Goal: Task Accomplishment & Management: Complete application form

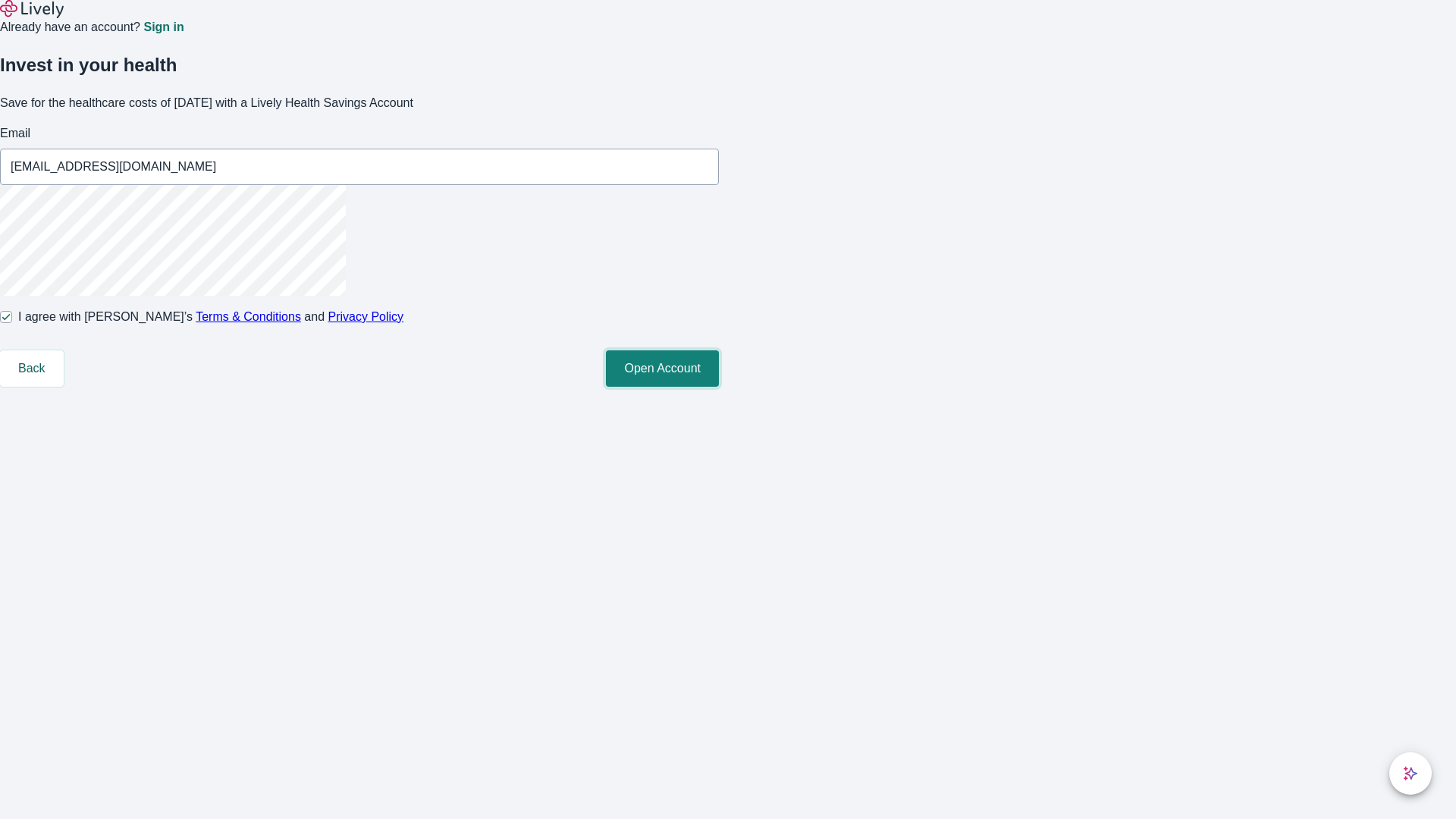
click at [719, 387] on button "Open Account" at bounding box center [662, 368] width 113 height 37
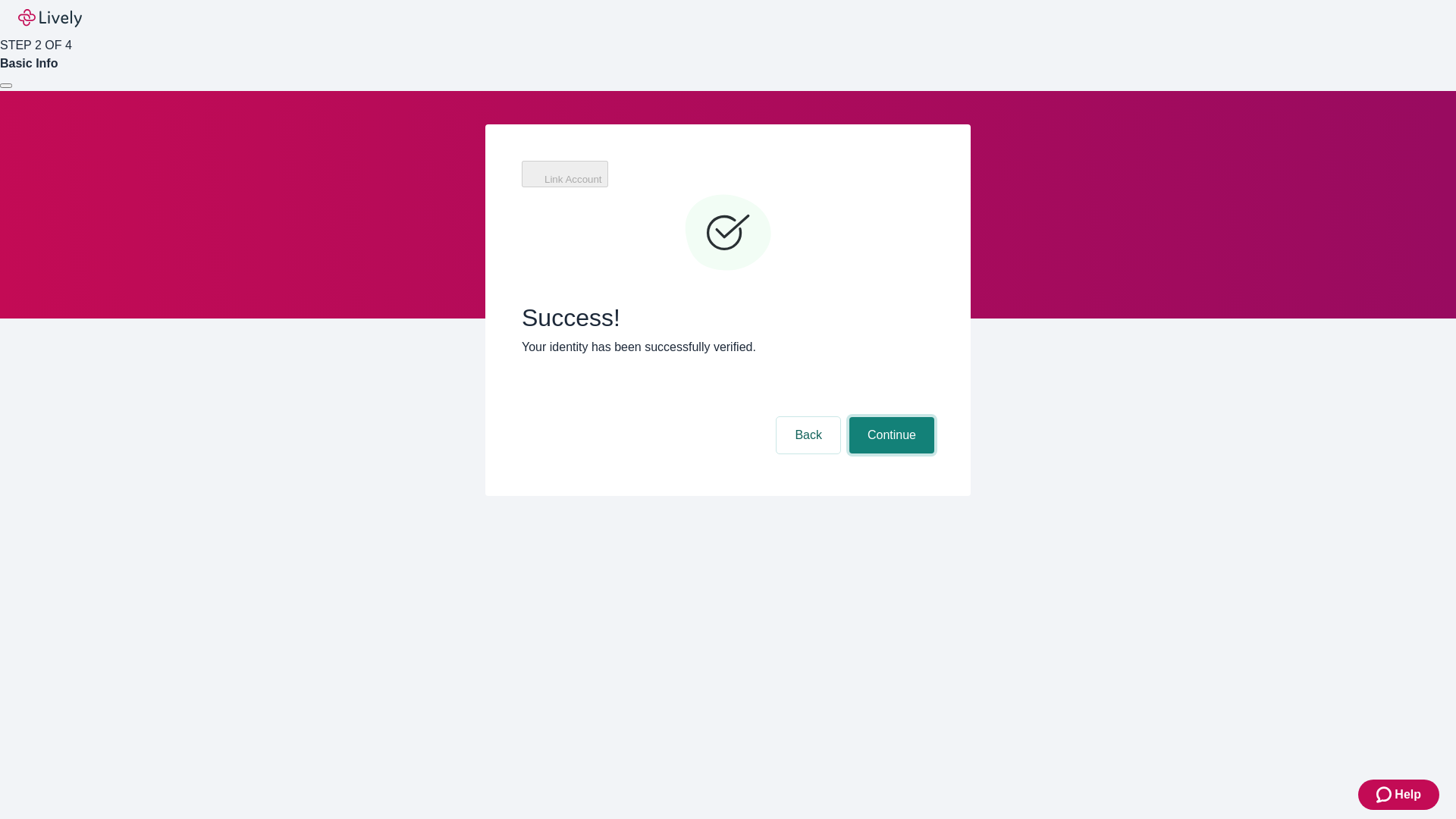
click at [889, 417] on button "Continue" at bounding box center [891, 435] width 85 height 37
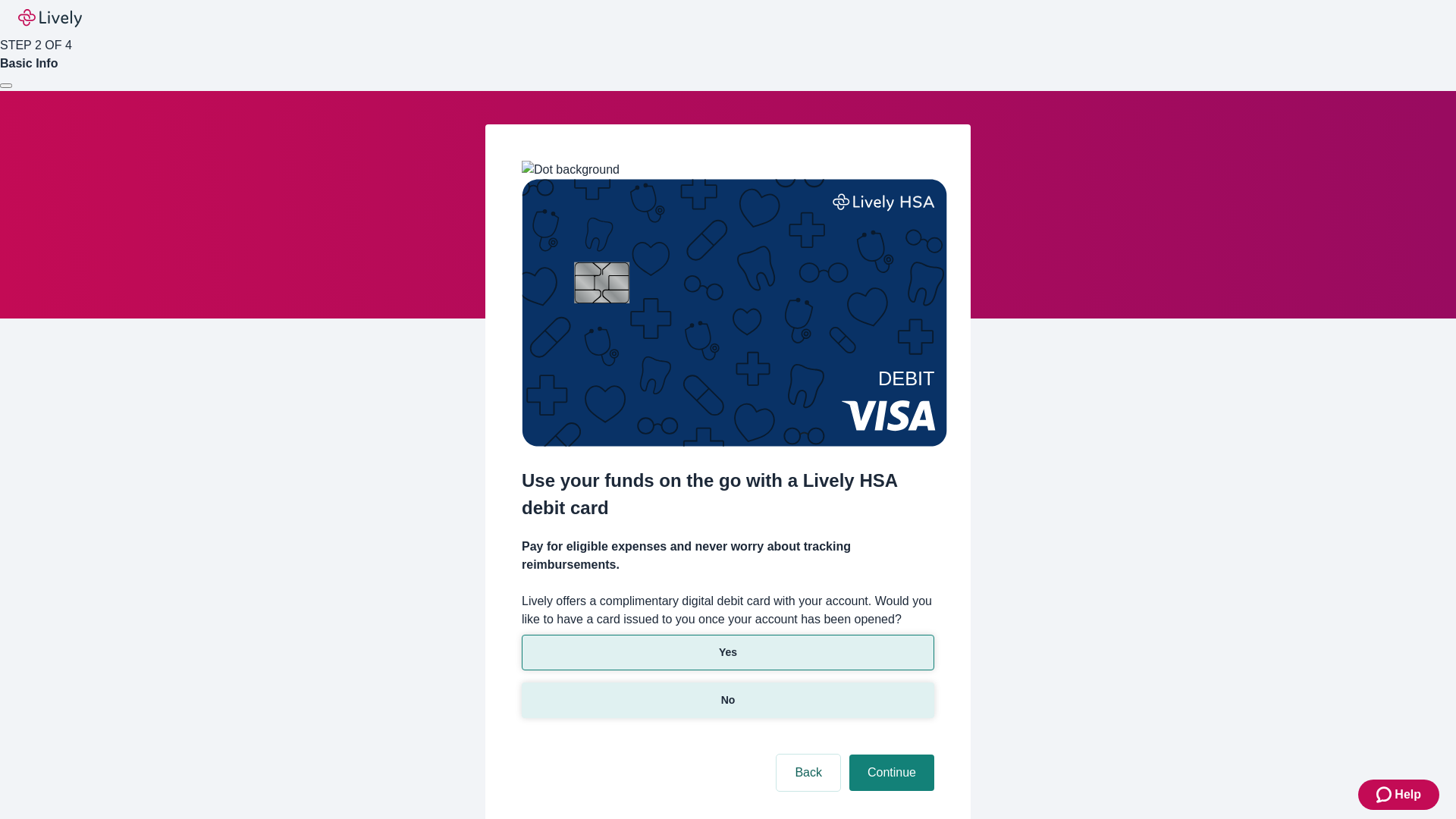
click at [727, 693] on p "No" at bounding box center [728, 701] width 15 height 16
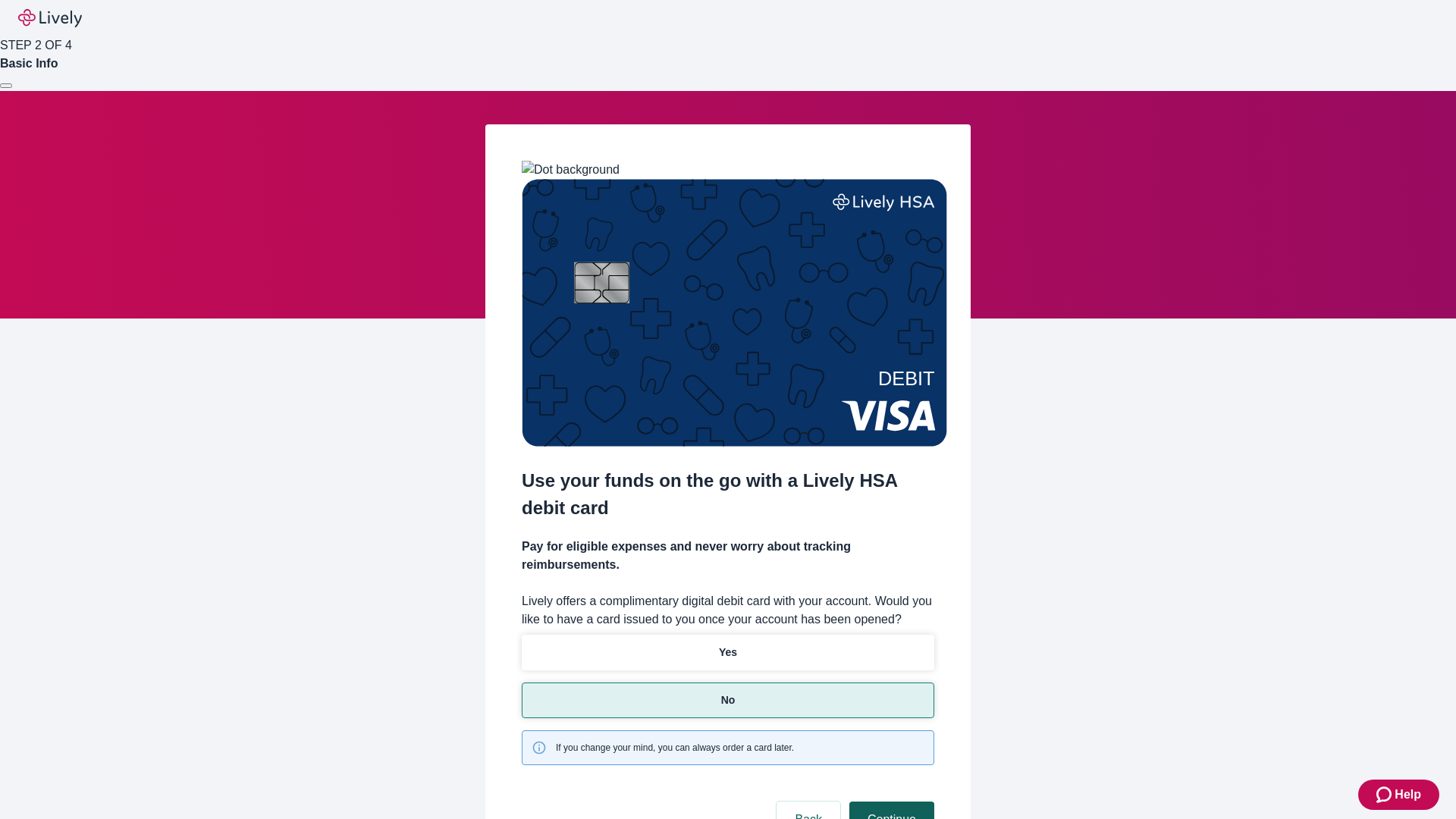
click at [889, 802] on button "Continue" at bounding box center [891, 820] width 85 height 37
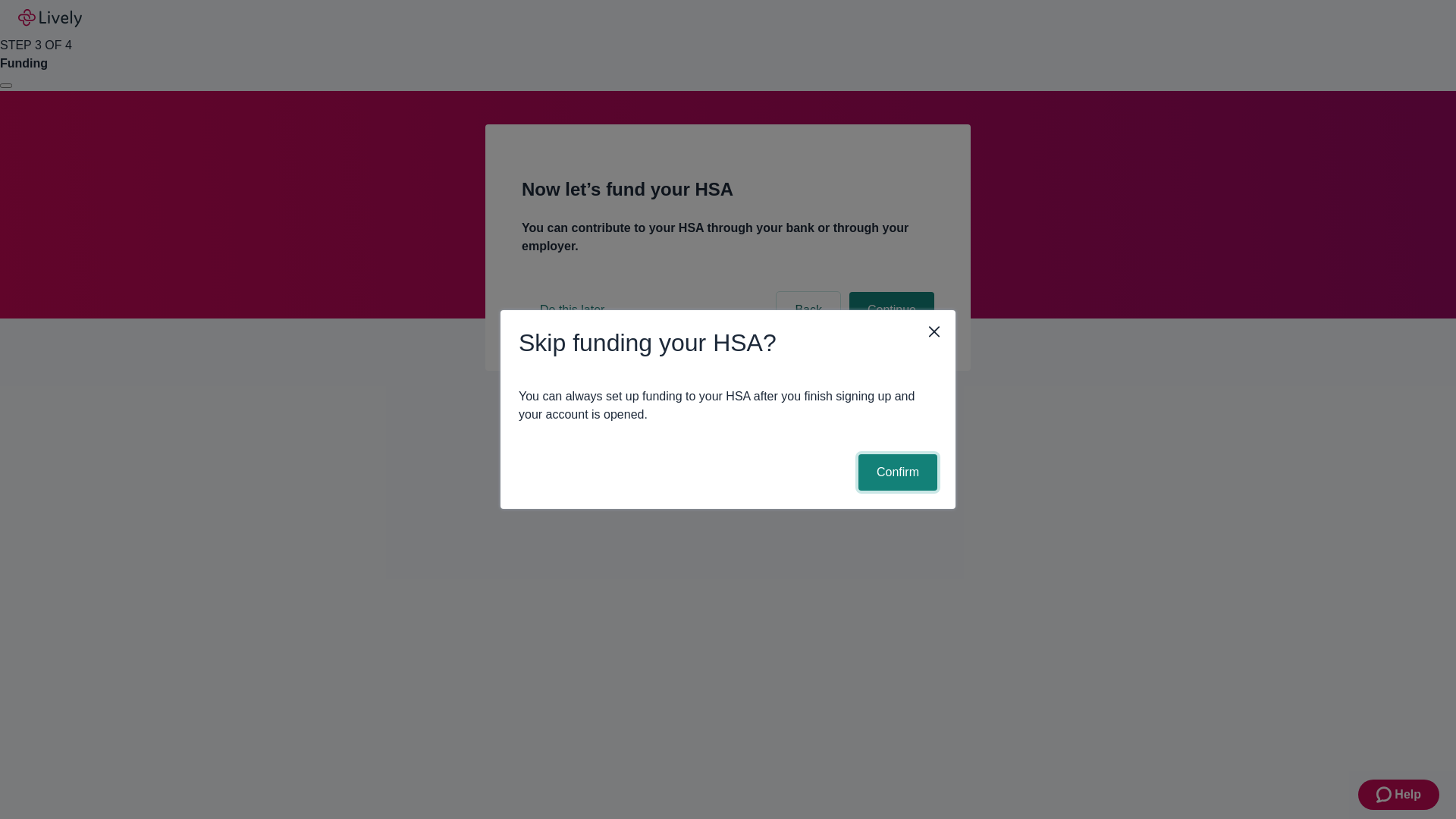
click at [895, 473] on button "Confirm" at bounding box center [897, 472] width 79 height 37
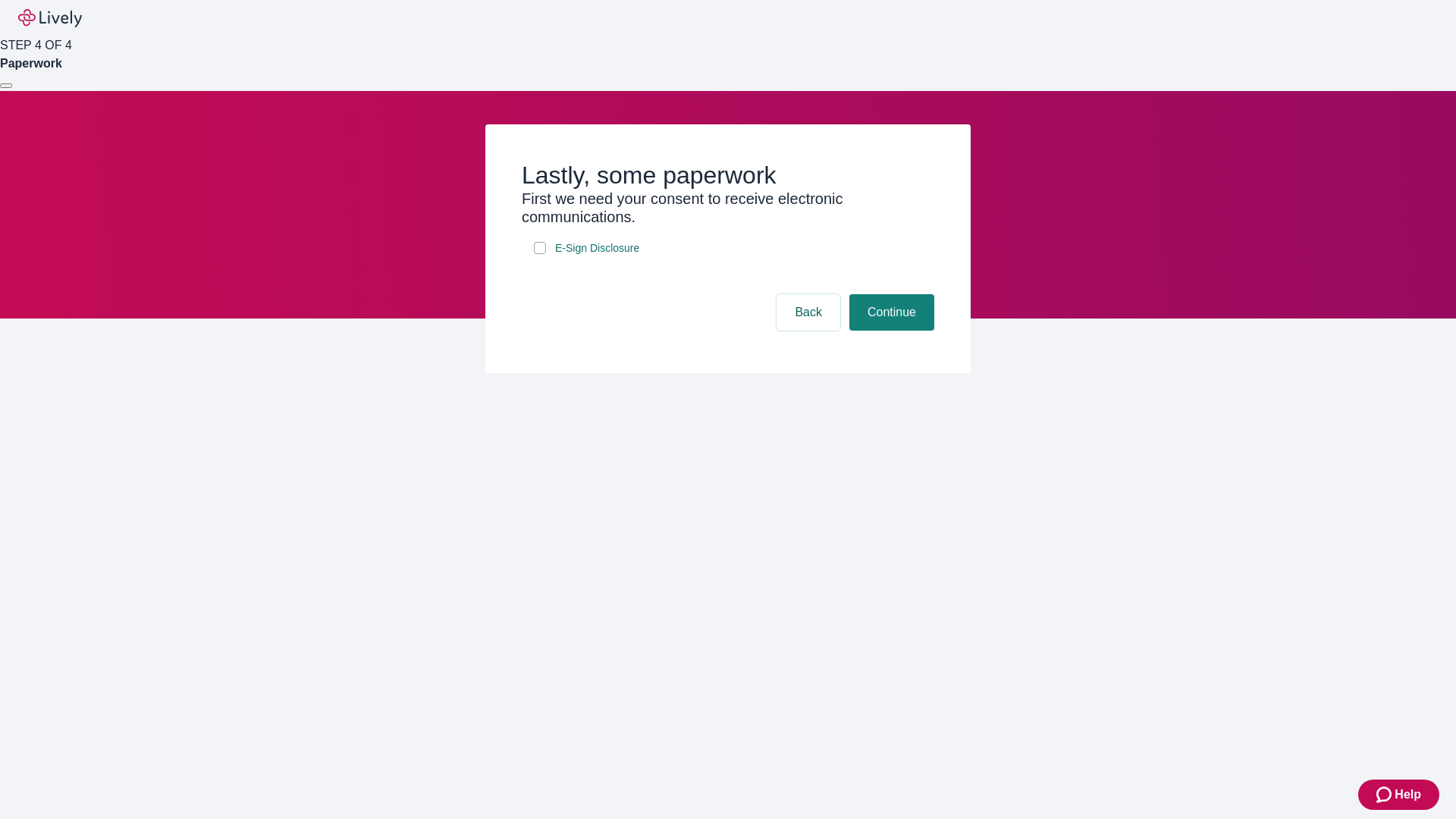
click at [540, 254] on input "E-Sign Disclosure" at bounding box center [539, 248] width 12 height 12
checkbox input "true"
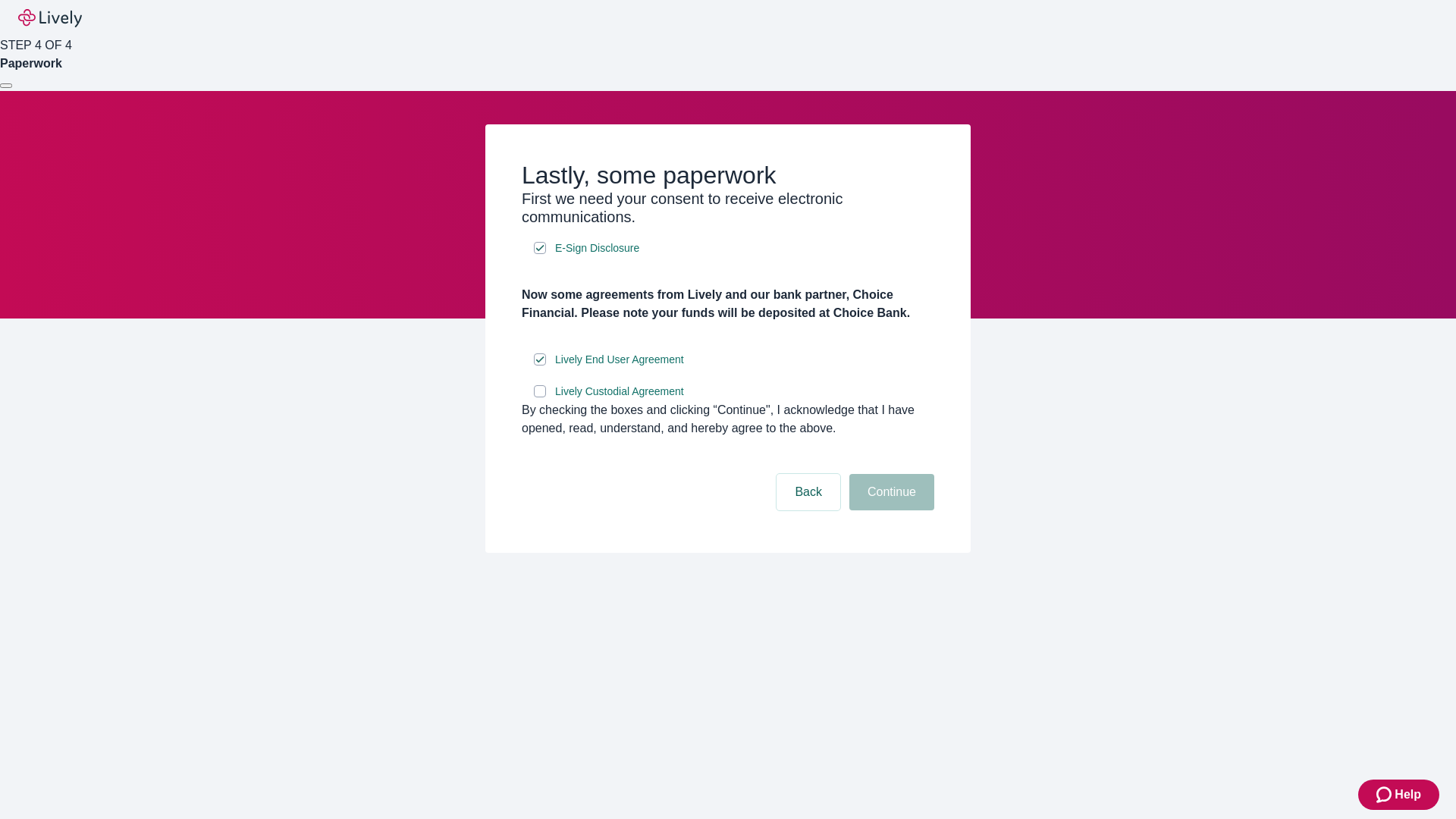
click at [540, 398] on input "Lively Custodial Agreement" at bounding box center [539, 391] width 12 height 12
checkbox input "true"
click at [889, 510] on button "Continue" at bounding box center [891, 492] width 85 height 37
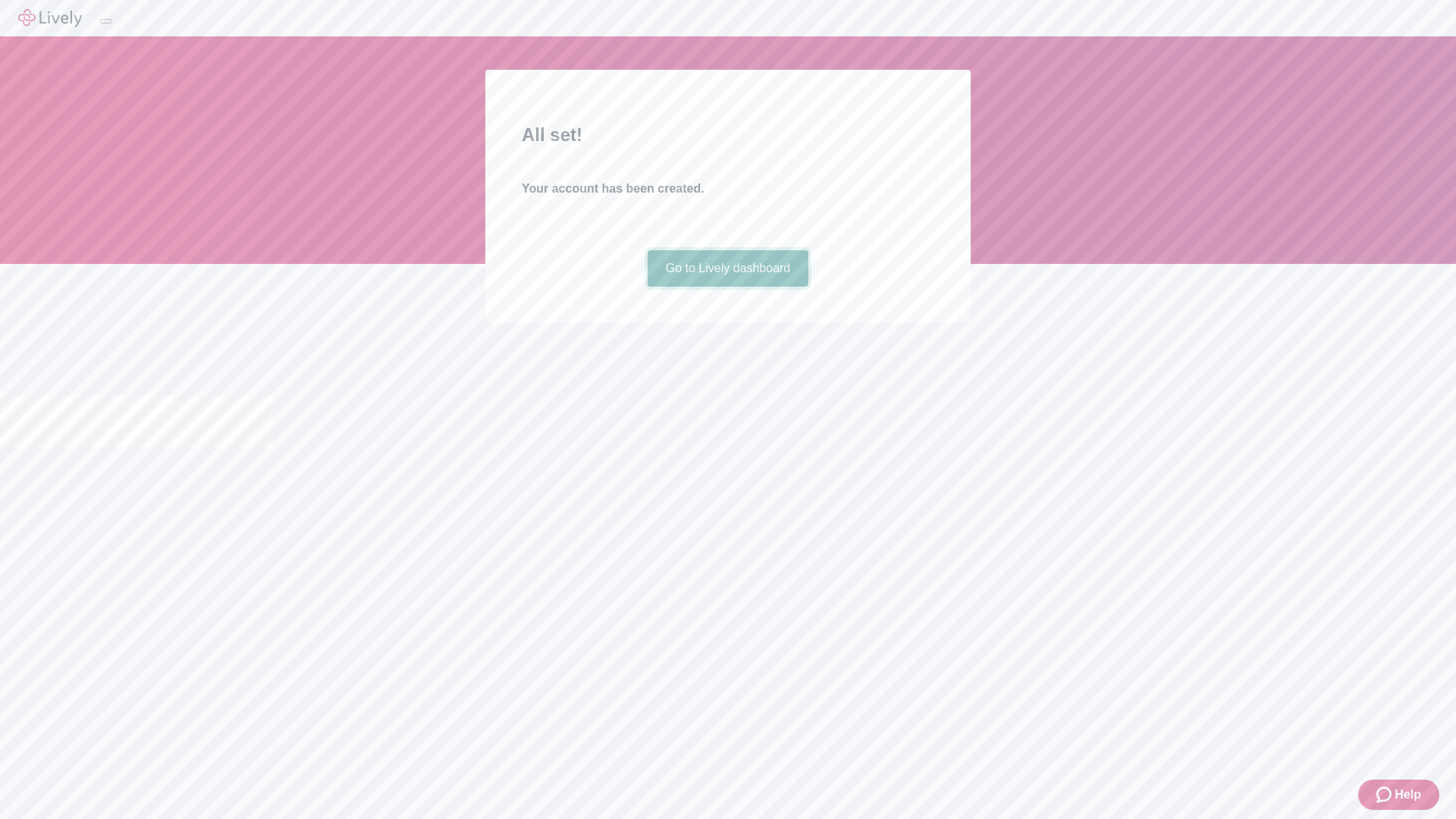
click at [727, 287] on link "Go to Lively dashboard" at bounding box center [728, 268] width 161 height 37
